Goal: Find specific page/section: Find specific page/section

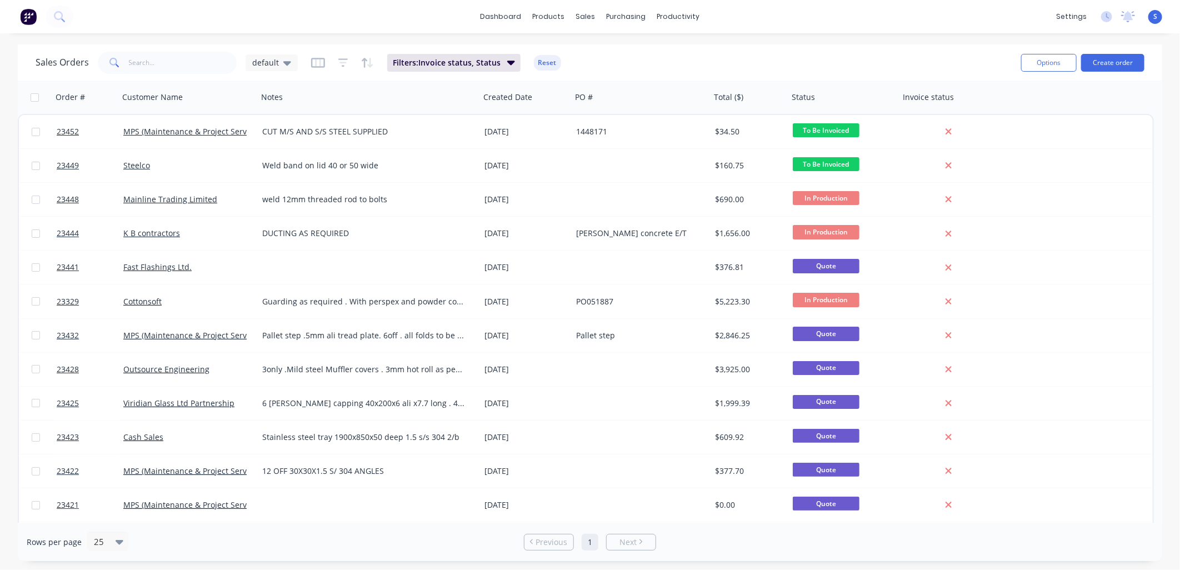
click at [139, 468] on link "MPS (Maintenance & Project Services Ltd)" at bounding box center [200, 471] width 154 height 11
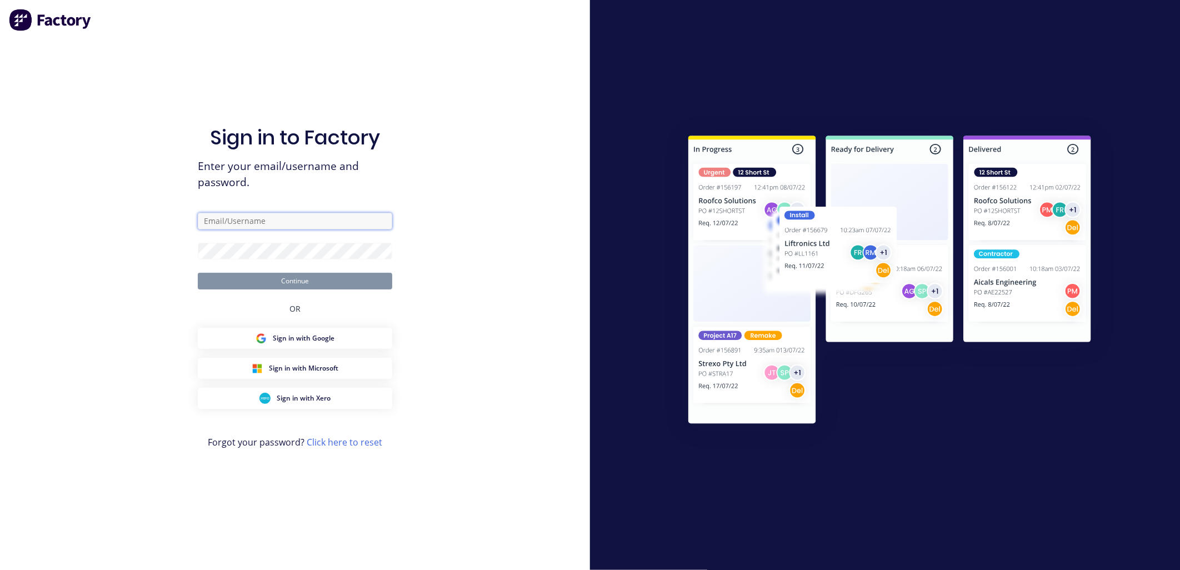
type input "[EMAIL_ADDRESS][DOMAIN_NAME]"
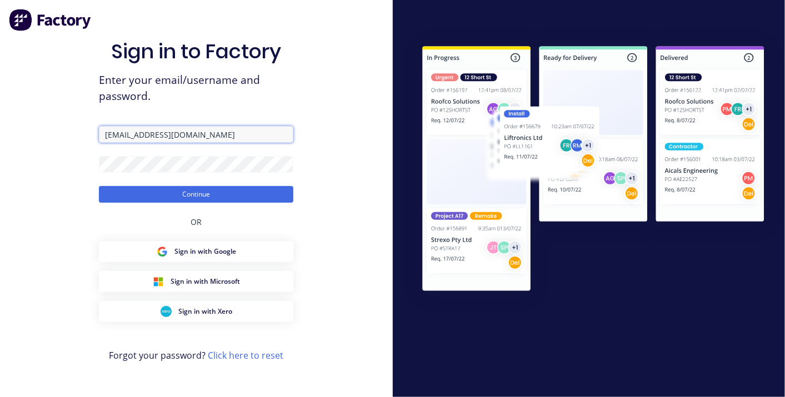
click at [109, 136] on input "[EMAIL_ADDRESS][DOMAIN_NAME]" at bounding box center [196, 134] width 194 height 17
type input "[EMAIL_ADDRESS][DOMAIN_NAME]"
click at [200, 190] on button "Continue" at bounding box center [196, 194] width 194 height 17
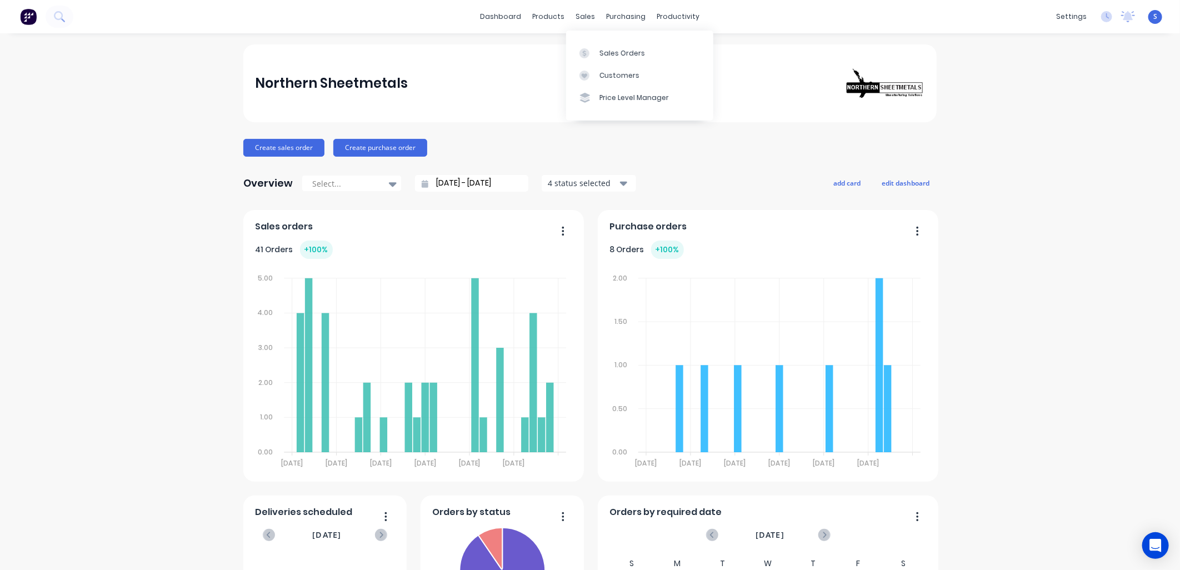
click at [593, 52] on div at bounding box center [587, 53] width 17 height 10
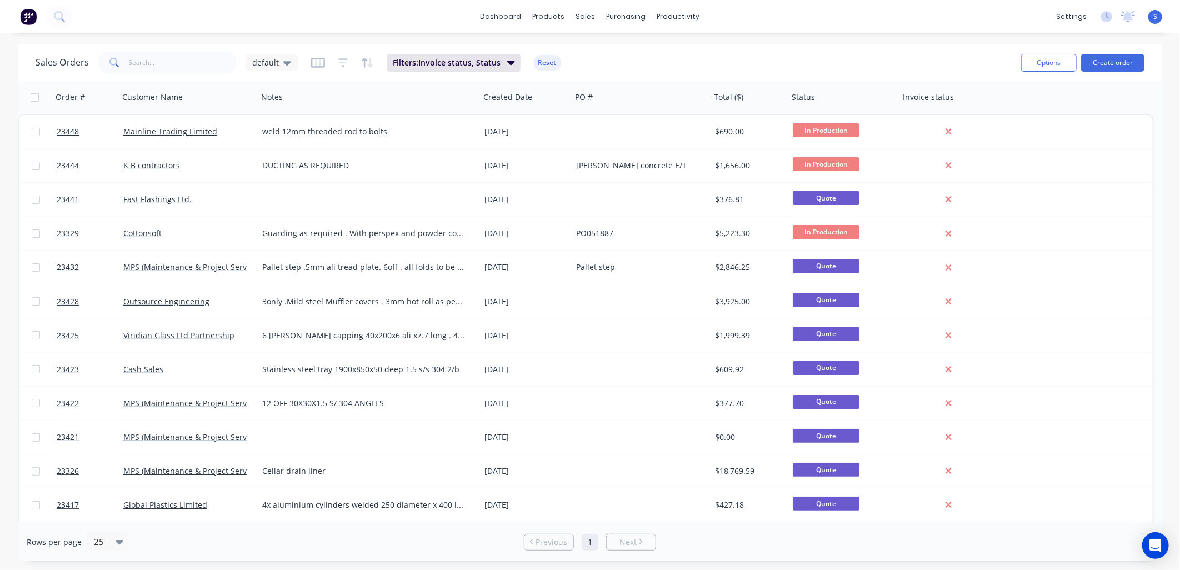
click at [178, 397] on link "MPS (Maintenance & Project Services Ltd)" at bounding box center [200, 403] width 154 height 11
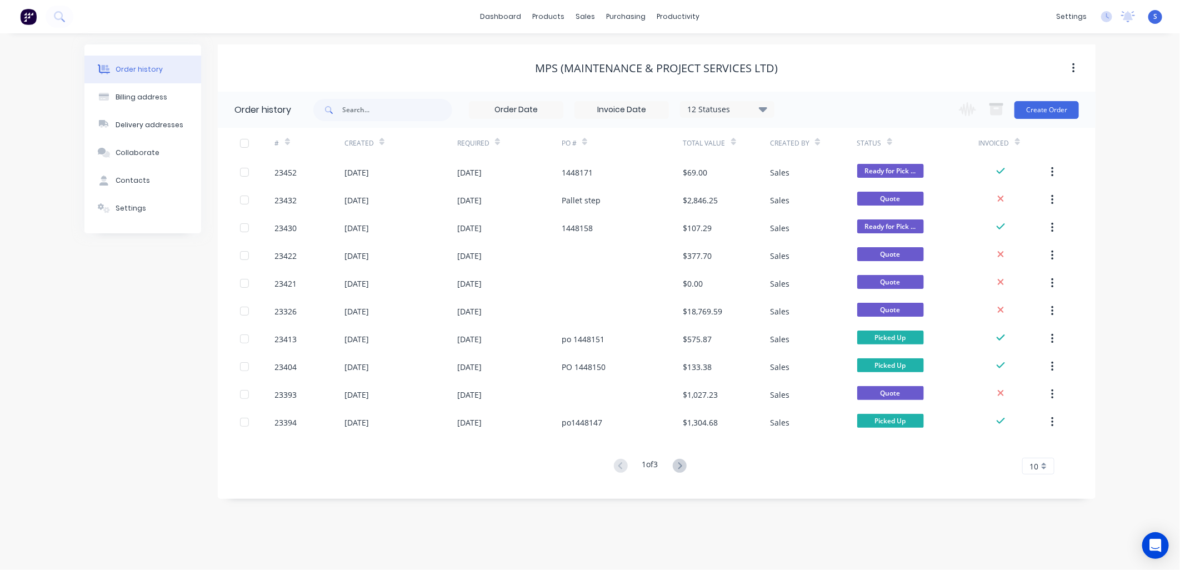
click at [358, 251] on div "[DATE]" at bounding box center [356, 256] width 24 height 12
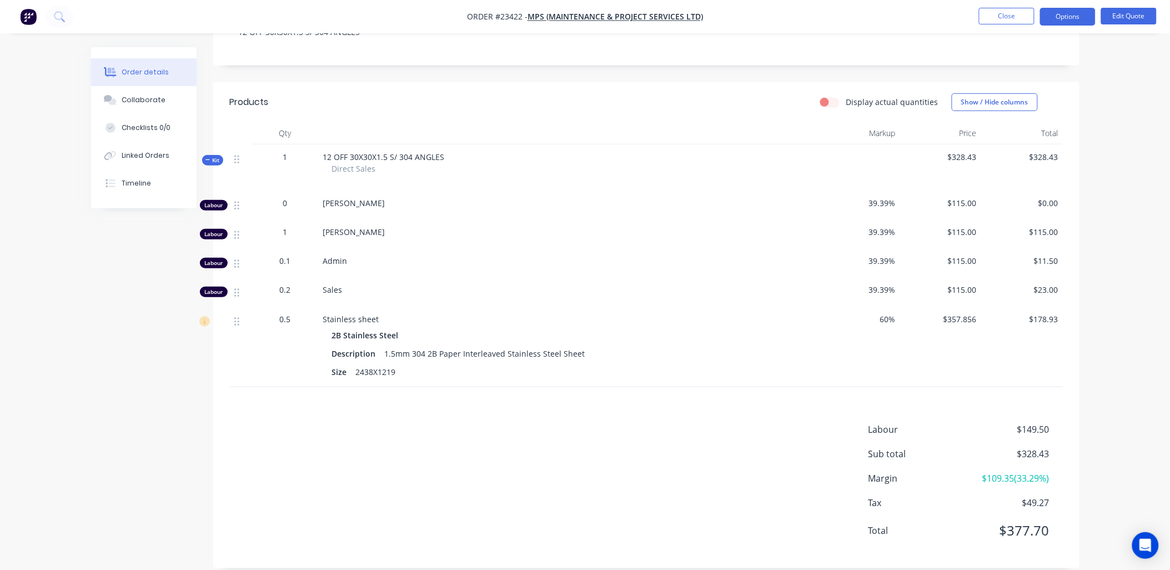
scroll to position [226, 0]
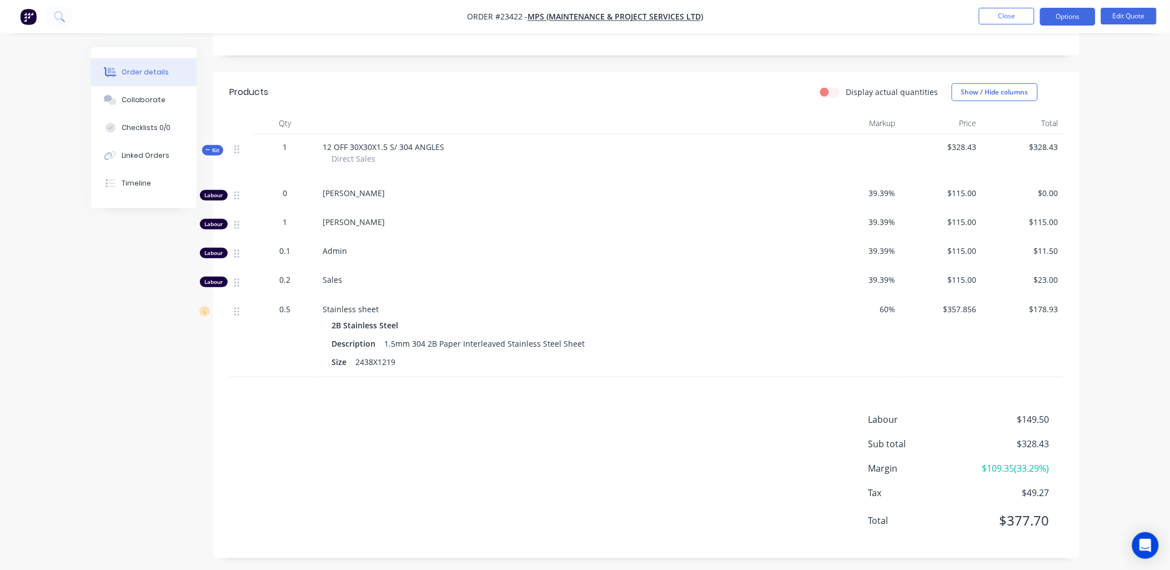
click at [784, 17] on button "Close" at bounding box center [1007, 16] width 56 height 17
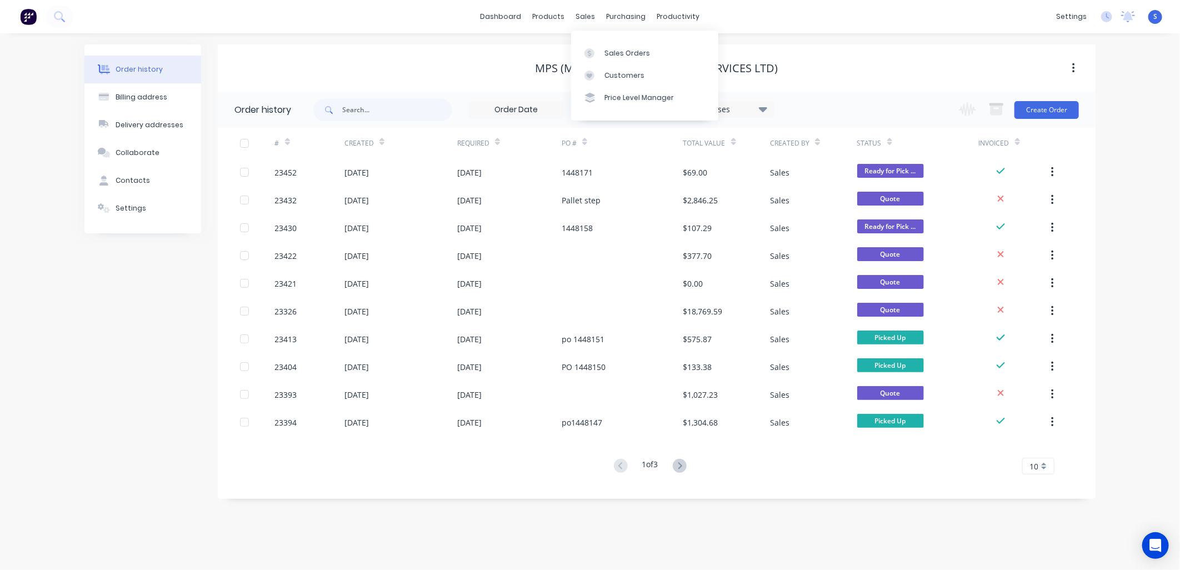
click at [604, 52] on div "Sales Orders" at bounding box center [627, 53] width 46 height 10
